Goal: Task Accomplishment & Management: Complete application form

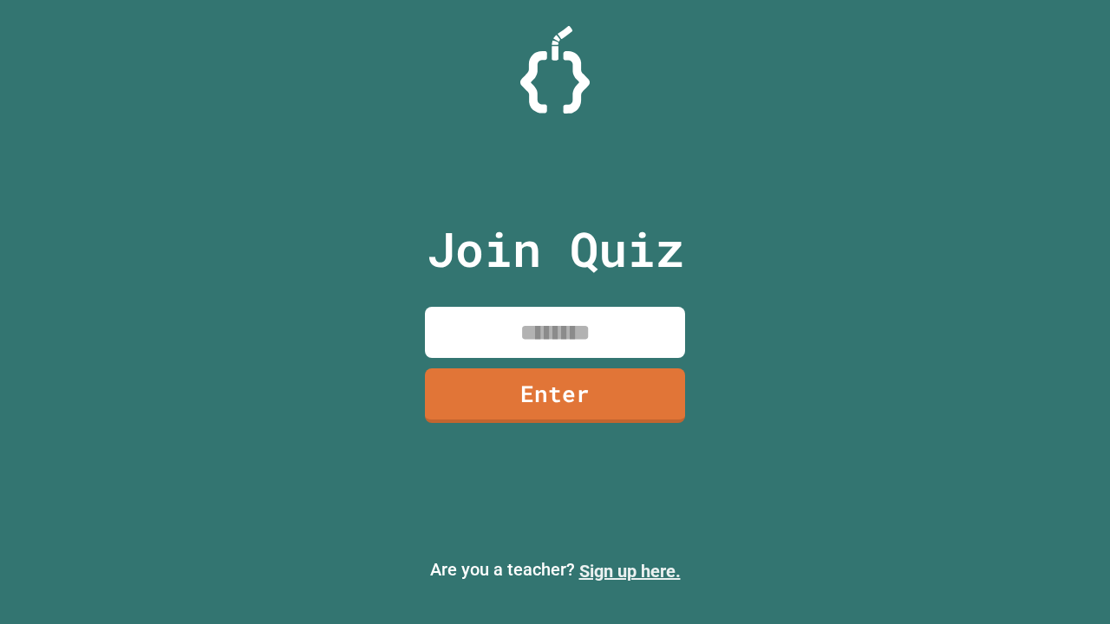
click at [629, 571] on link "Sign up here." at bounding box center [629, 571] width 101 height 21
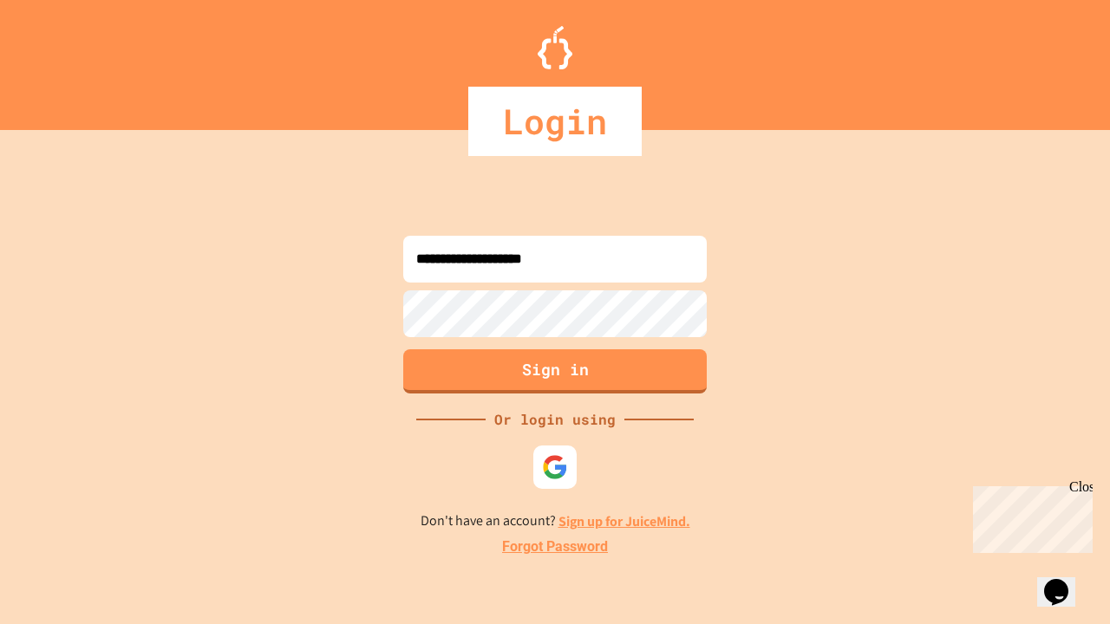
type input "**********"
